Goal: Task Accomplishment & Management: Use online tool/utility

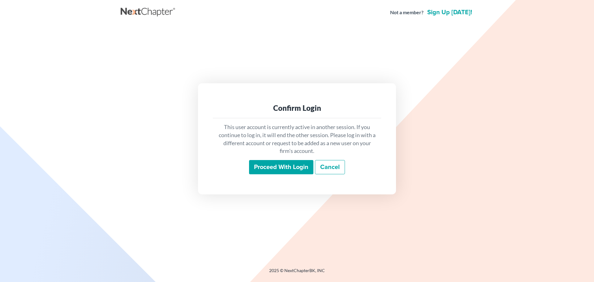
click at [286, 166] on input "Proceed with login" at bounding box center [281, 167] width 64 height 14
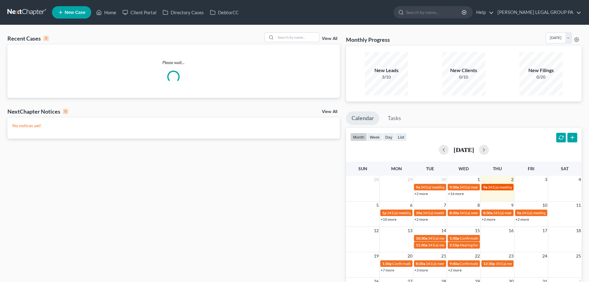
click at [497, 187] on span "341(a) meeting for Stacy Koleski" at bounding box center [518, 187] width 60 height 5
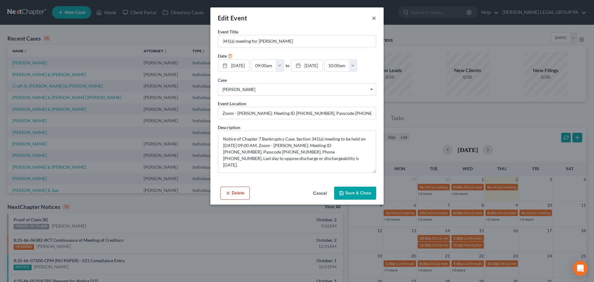
click at [373, 17] on button "×" at bounding box center [374, 17] width 4 height 7
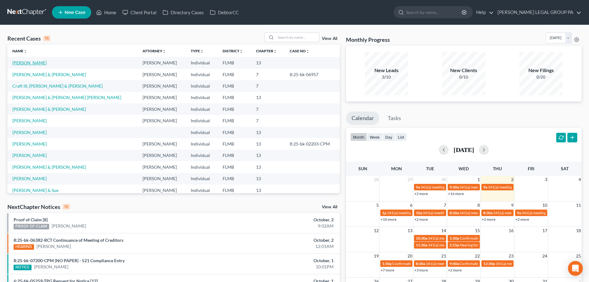
click at [29, 61] on link "Mick, Rodney" at bounding box center [29, 62] width 34 height 5
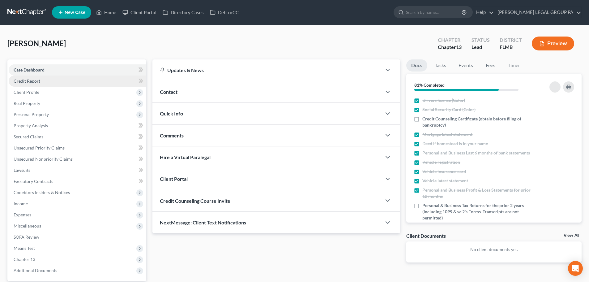
click at [30, 79] on span "Credit Report" at bounding box center [27, 80] width 27 height 5
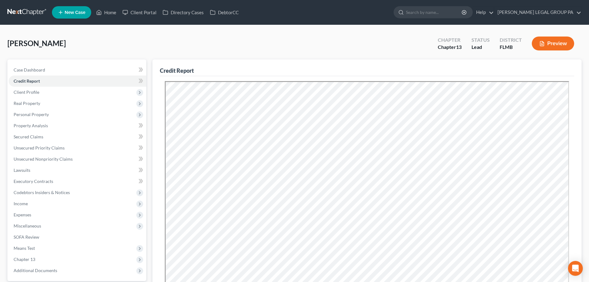
click at [250, 57] on div "Mick, Rodney Upgraded Chapter Chapter 13 Status Lead District FLMB Preview" at bounding box center [294, 45] width 575 height 27
